Goal: Transaction & Acquisition: Purchase product/service

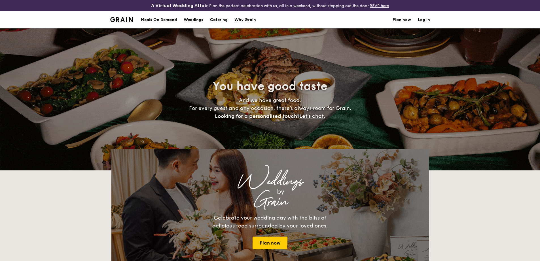
select select
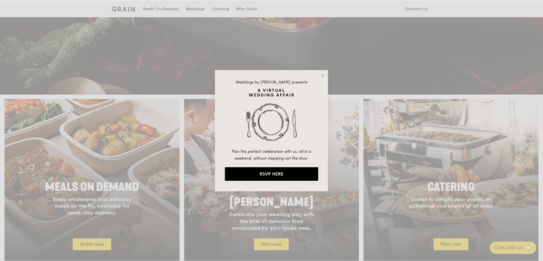
scroll to position [113, 0]
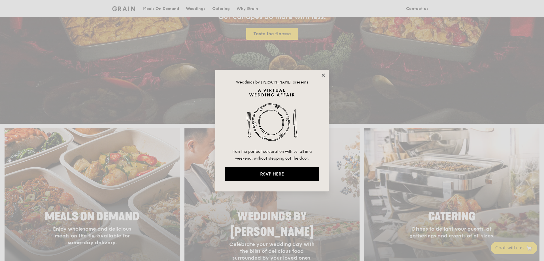
click at [324, 75] on icon at bounding box center [323, 74] width 3 height 3
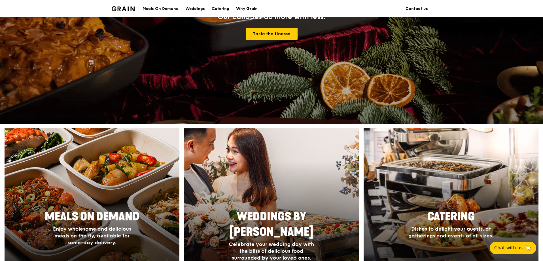
scroll to position [0, 0]
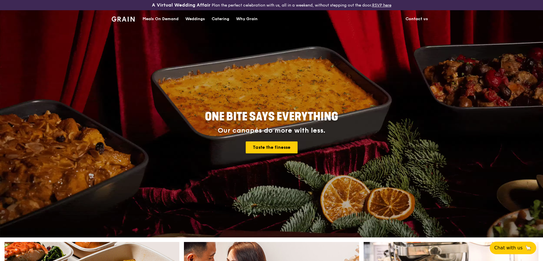
click at [170, 18] on div "Meals On Demand" at bounding box center [161, 18] width 36 height 17
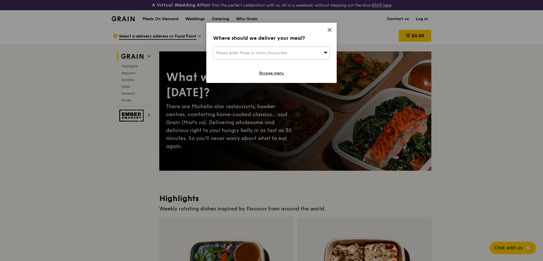
click at [309, 51] on div "Please enter three or more characters" at bounding box center [271, 52] width 117 height 13
click at [309, 51] on input "search" at bounding box center [271, 53] width 116 height 12
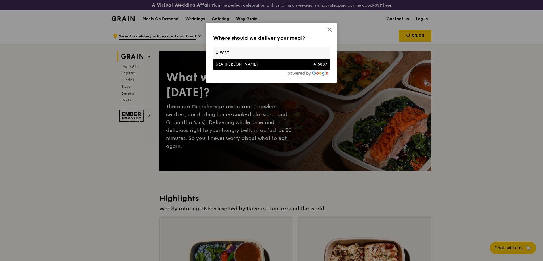
type input "415887"
click at [291, 66] on div "63A Lorong Marzuki" at bounding box center [258, 65] width 84 height 6
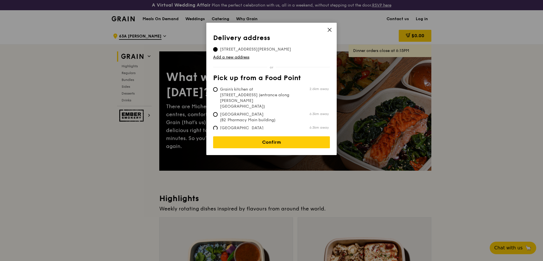
click at [241, 94] on span "Grain's kitchen at 5 Burn Road #05-01 (entrance along Harrison Road)" at bounding box center [255, 97] width 84 height 23
click at [218, 92] on input "Grain's kitchen at 5 Burn Road #05-01 (entrance along Harrison Road) 2.6km away" at bounding box center [215, 89] width 5 height 5
radio input "true"
click at [251, 139] on link "Confirm" at bounding box center [271, 142] width 117 height 12
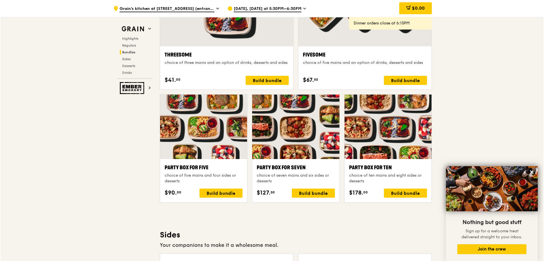
scroll to position [1077, 0]
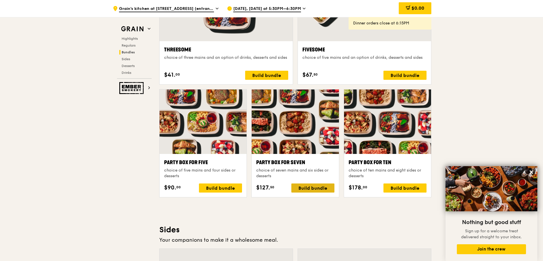
click at [323, 191] on div "Build bundle" at bounding box center [312, 187] width 43 height 9
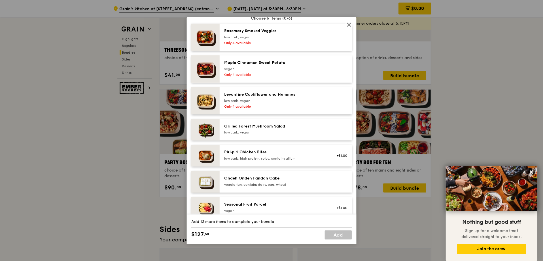
scroll to position [397, 0]
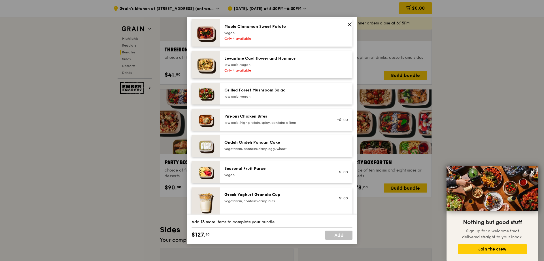
click at [349, 24] on icon at bounding box center [349, 24] width 5 height 5
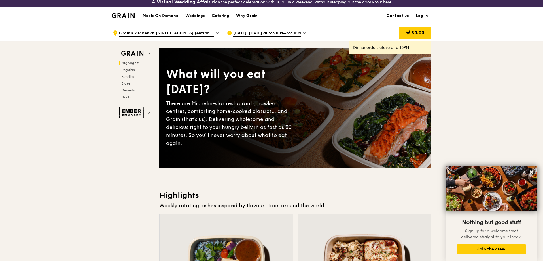
scroll to position [0, 0]
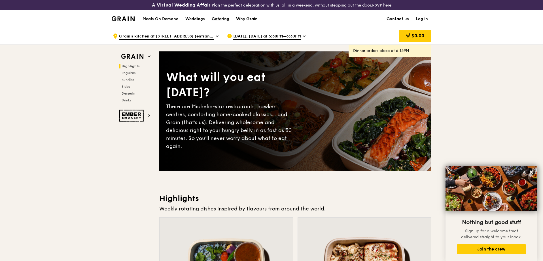
click at [221, 16] on div "Catering" at bounding box center [221, 18] width 18 height 17
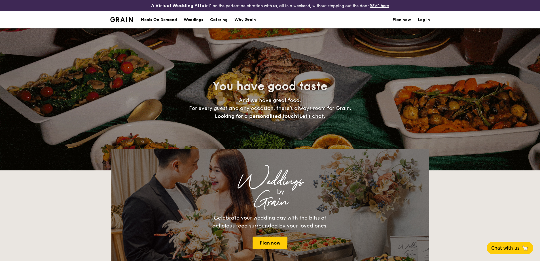
select select
